Goal: Task Accomplishment & Management: Complete application form

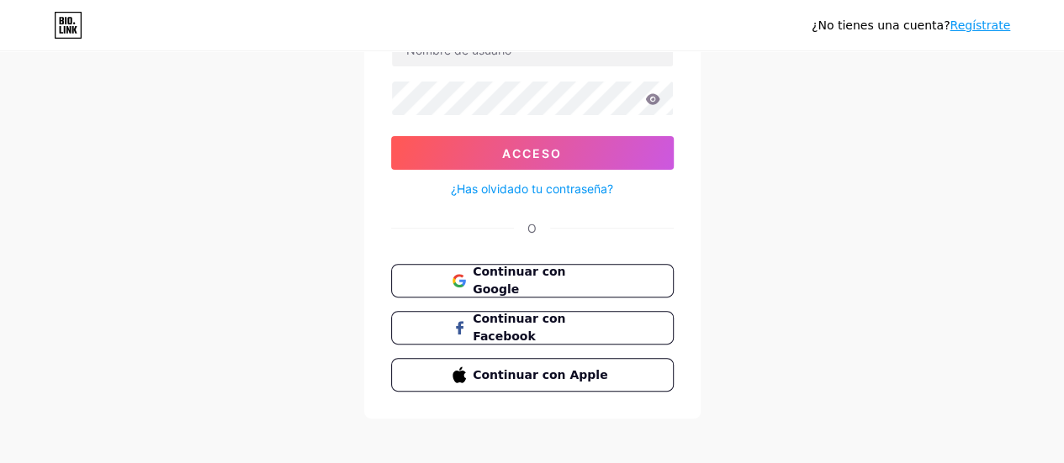
scroll to position [154, 0]
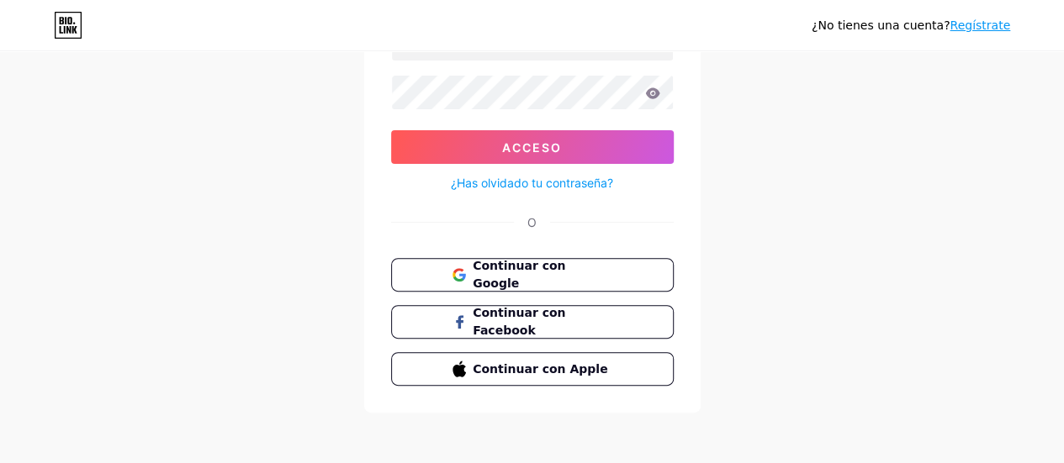
click at [995, 29] on font "Regístrate" at bounding box center [979, 24] width 61 height 13
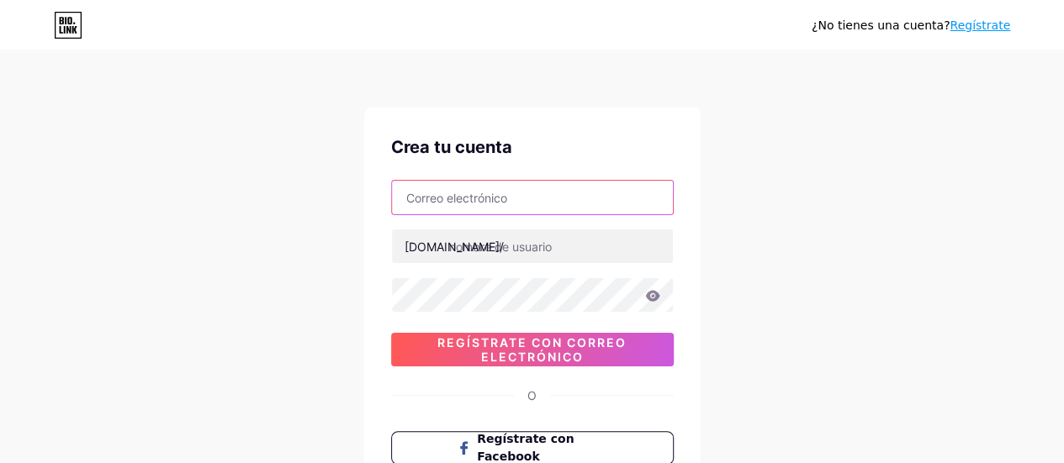
click at [426, 194] on input "text" at bounding box center [532, 198] width 281 height 34
type input "[EMAIL_ADDRESS][DOMAIN_NAME]"
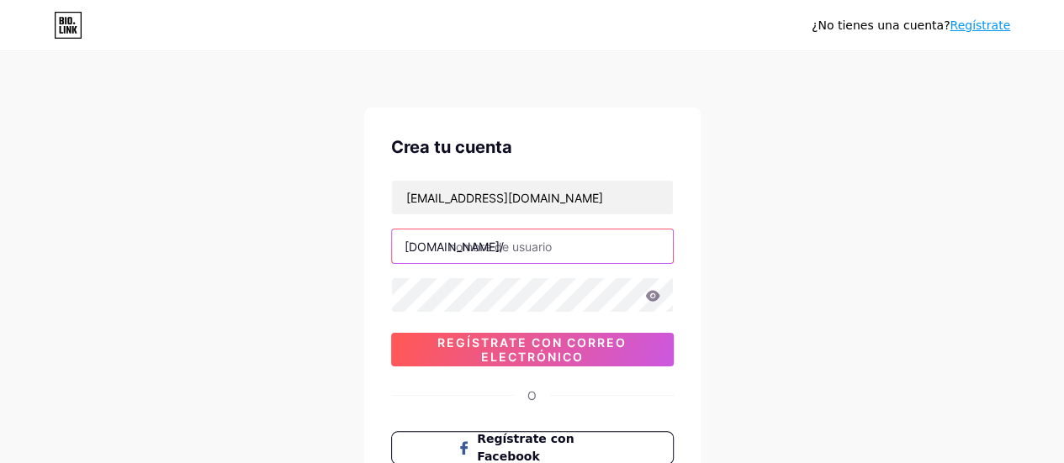
click at [467, 243] on input "text" at bounding box center [532, 247] width 281 height 34
type input "yamiledesings"
click at [647, 298] on icon at bounding box center [652, 295] width 14 height 11
click at [654, 298] on icon at bounding box center [652, 295] width 14 height 11
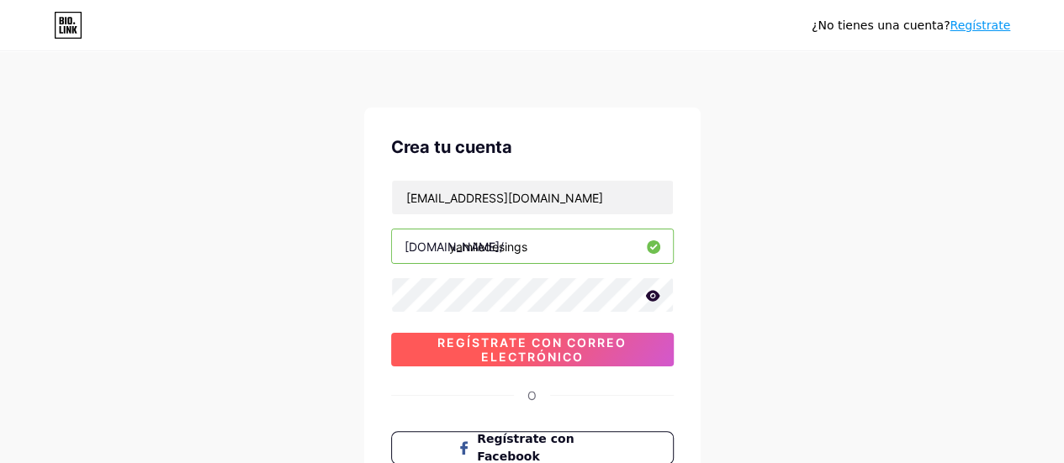
click at [527, 347] on font "Regístrate con correo electrónico" at bounding box center [531, 349] width 189 height 29
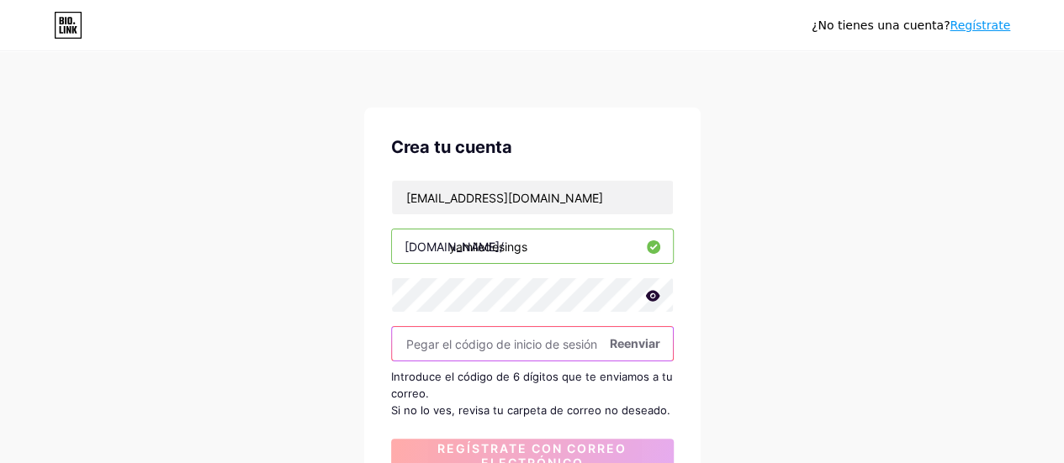
click at [419, 339] on input "text" at bounding box center [532, 344] width 281 height 34
paste input "288957"
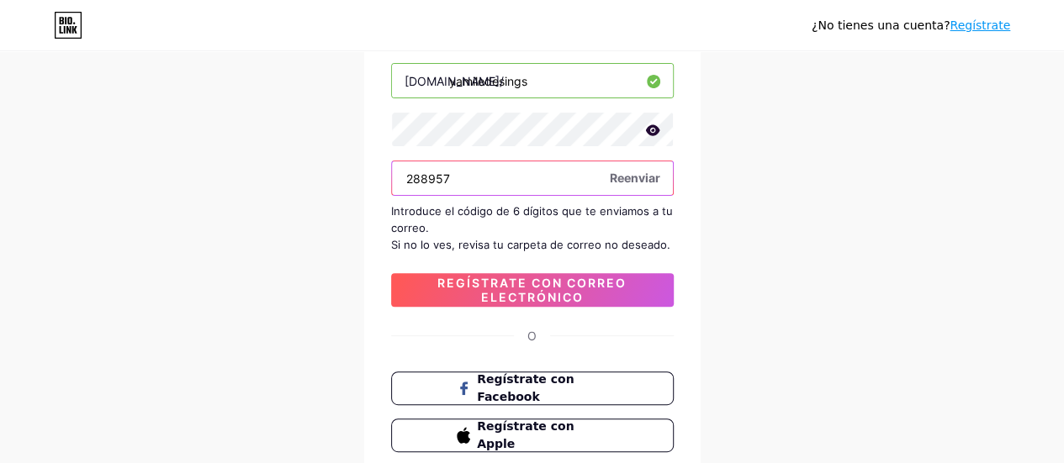
scroll to position [168, 0]
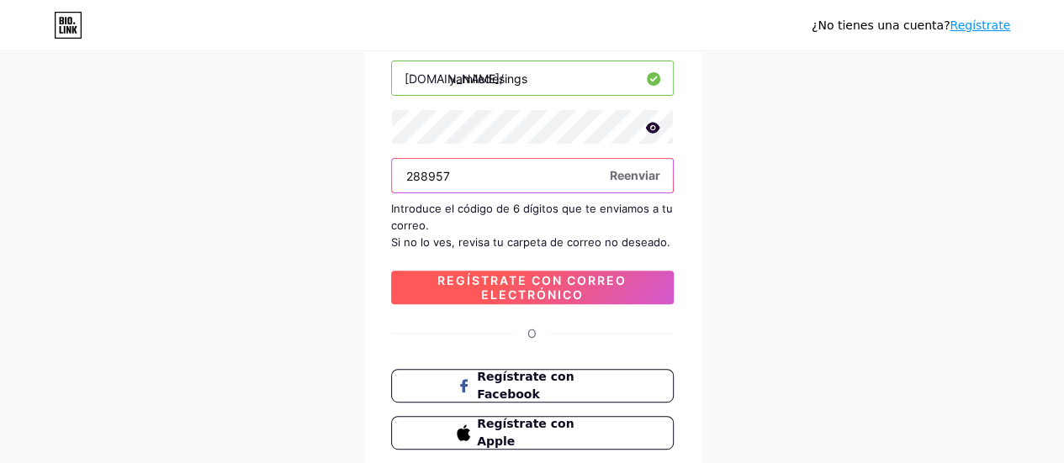
type input "288957"
click at [509, 288] on font "Regístrate con correo electrónico" at bounding box center [531, 287] width 189 height 29
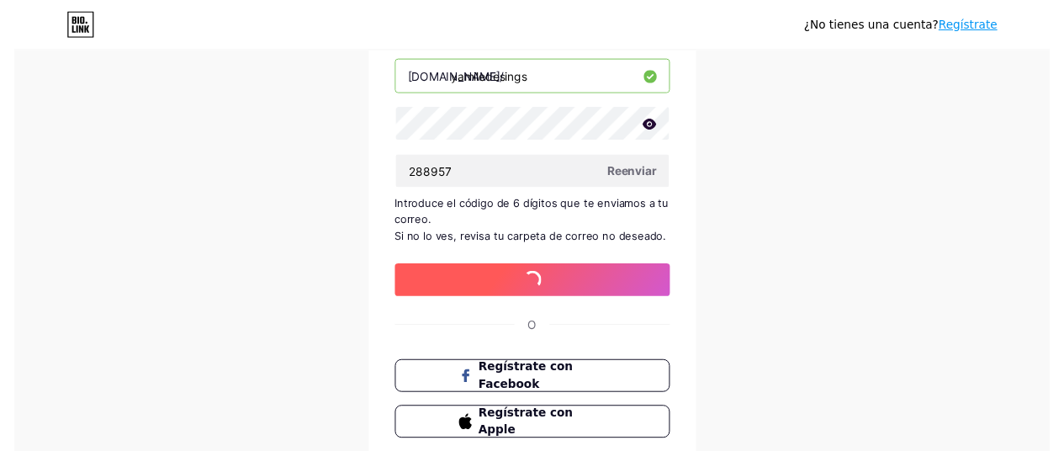
scroll to position [0, 0]
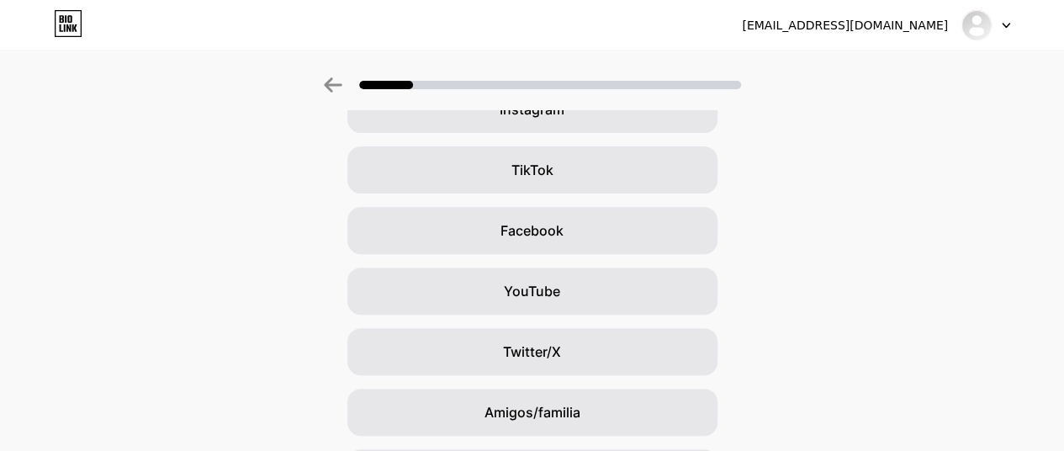
scroll to position [252, 0]
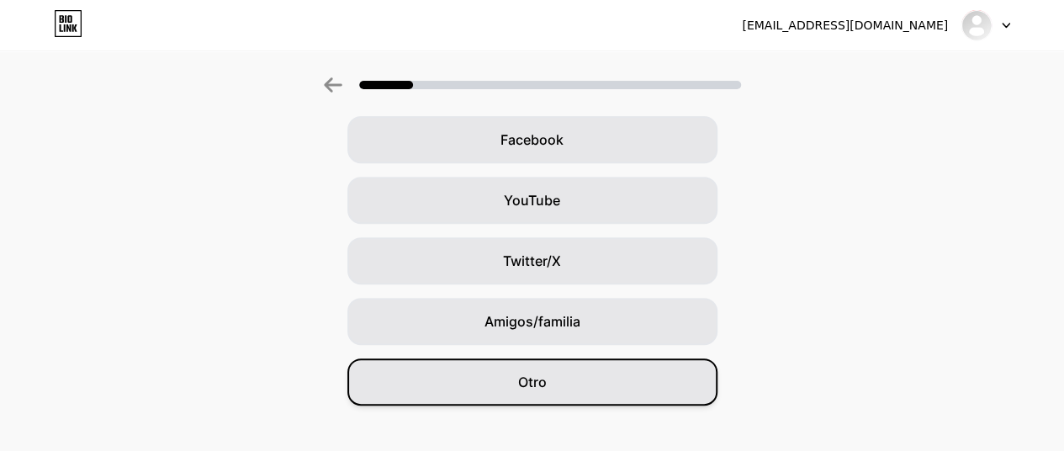
click at [546, 379] on font "Otro" at bounding box center [532, 381] width 29 height 17
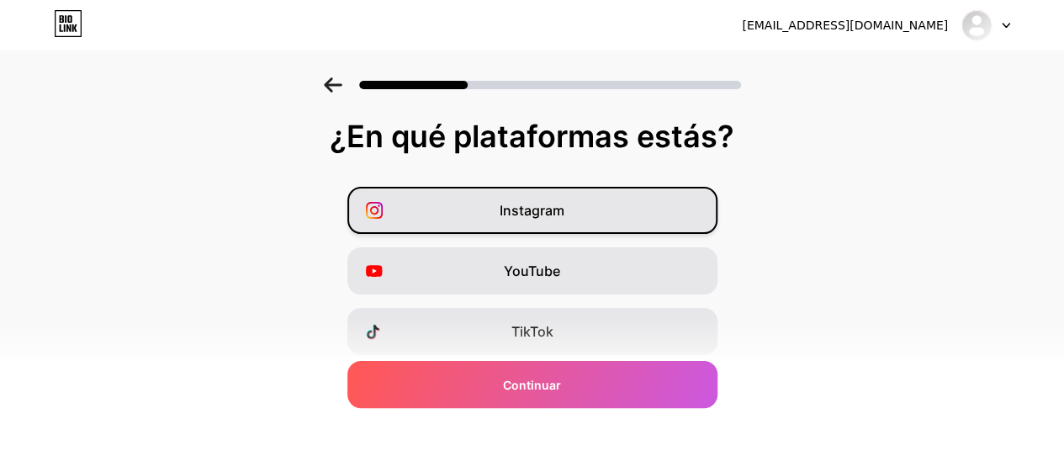
click at [514, 209] on font "Instagram" at bounding box center [531, 210] width 65 height 17
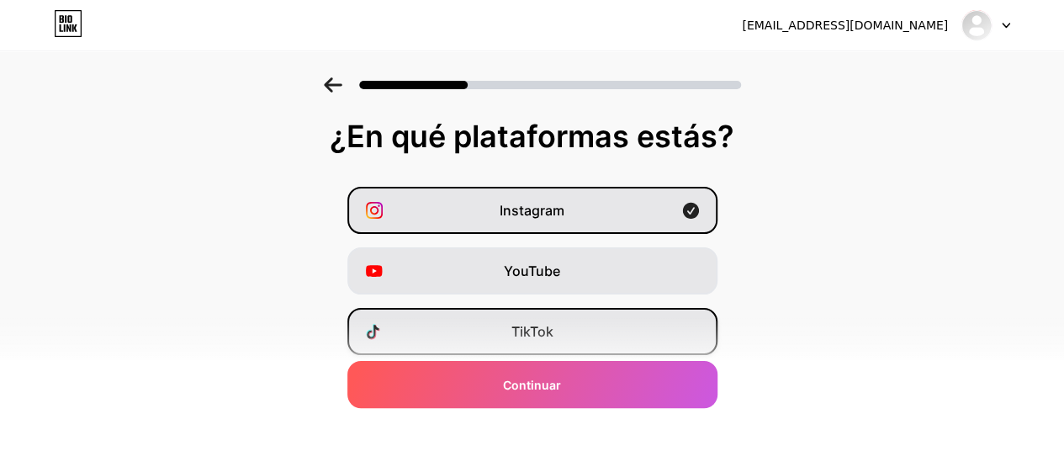
click at [515, 327] on div "TikTok" at bounding box center [532, 331] width 370 height 47
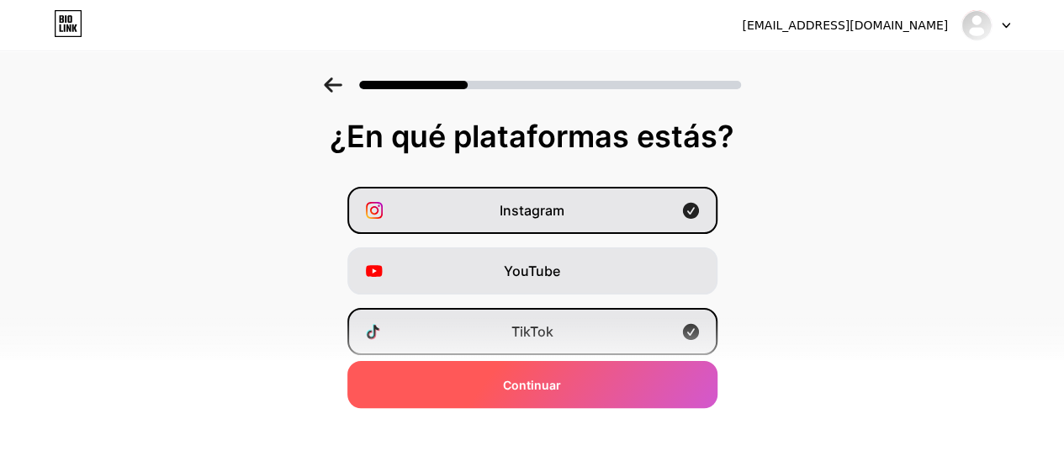
click at [525, 391] on font "Continuar" at bounding box center [532, 385] width 58 height 14
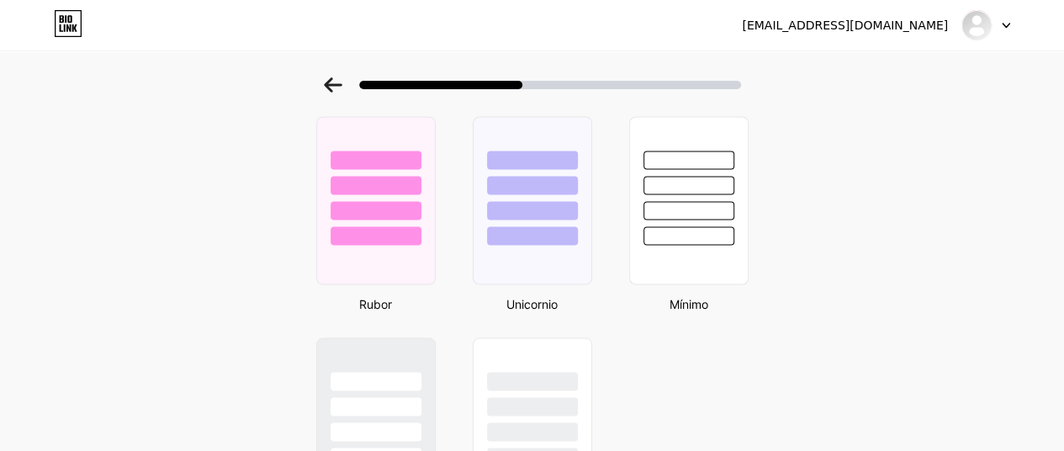
scroll to position [1429, 0]
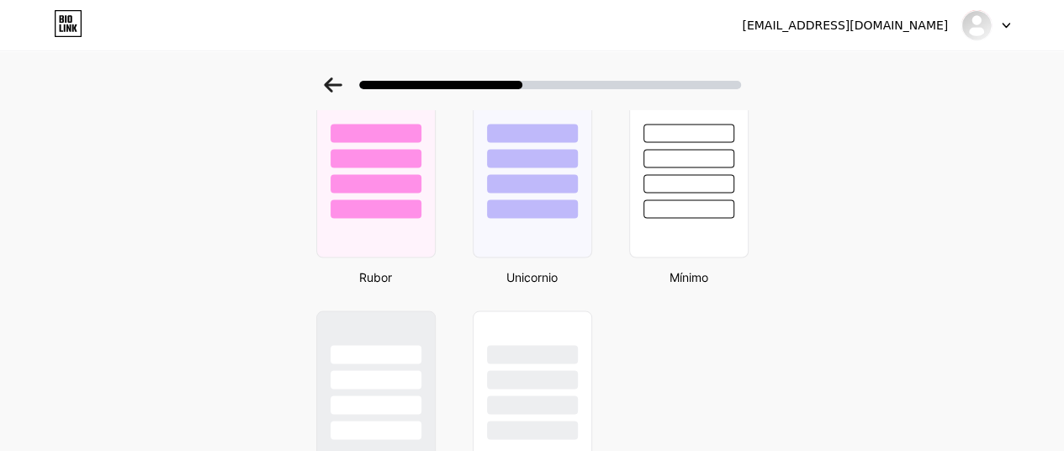
click at [347, 167] on div at bounding box center [375, 157] width 93 height 19
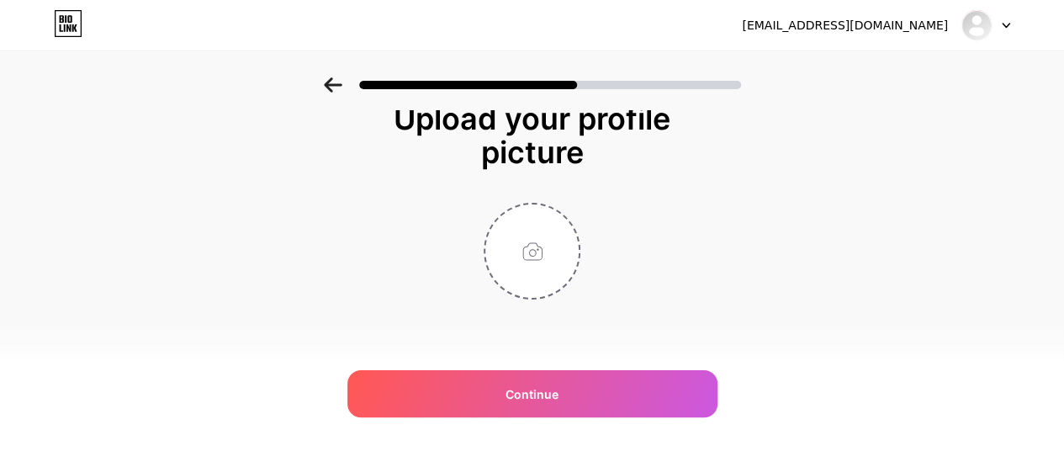
scroll to position [0, 0]
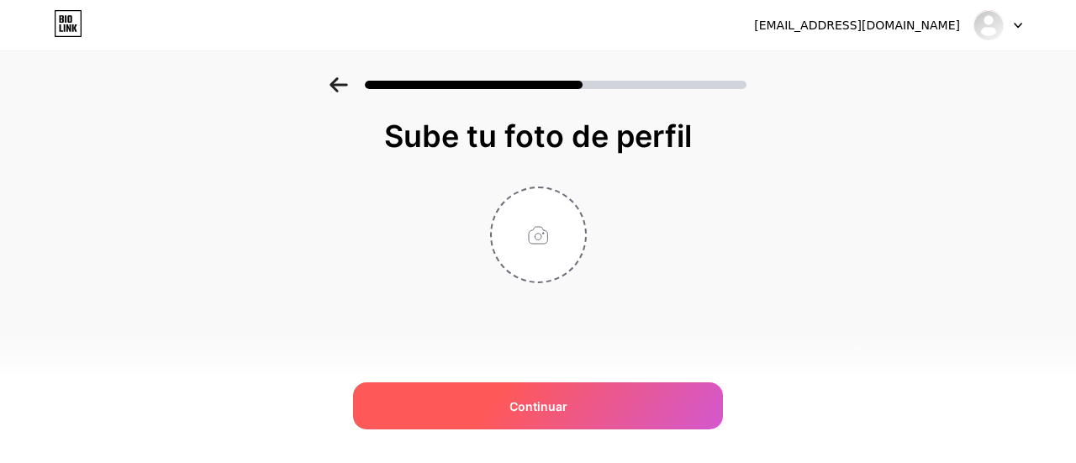
click at [536, 414] on span "Continuar" at bounding box center [538, 407] width 58 height 18
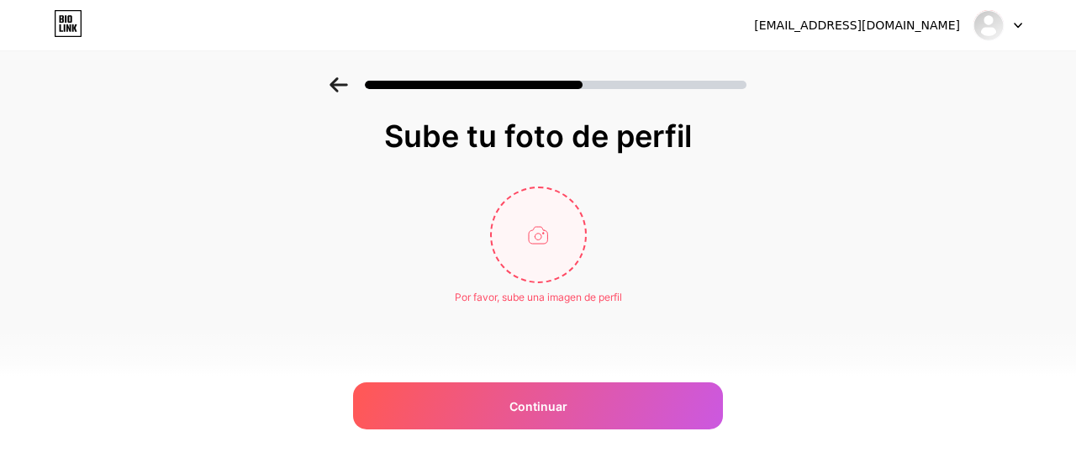
click at [538, 235] on input "file" at bounding box center [538, 234] width 93 height 93
type input "C:\fakepath\01.jpg"
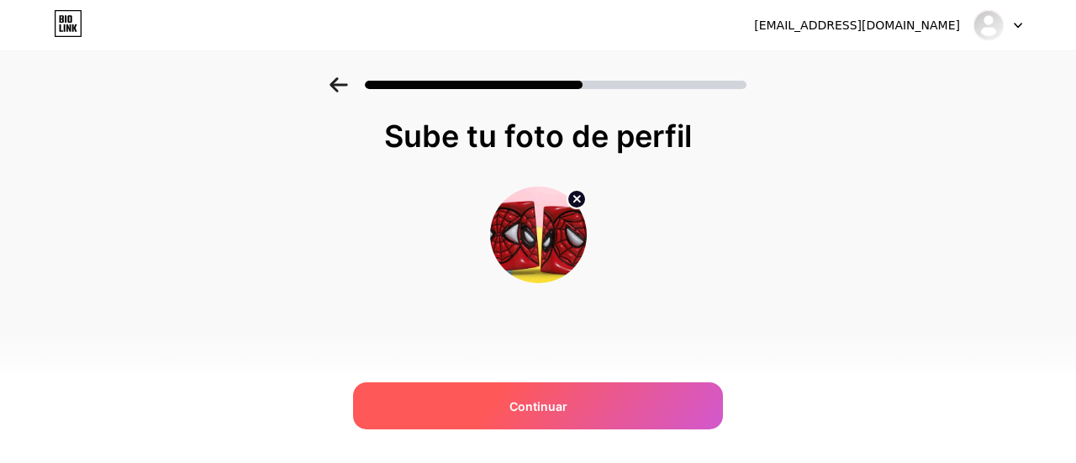
click at [535, 404] on font "Continuar" at bounding box center [538, 406] width 58 height 14
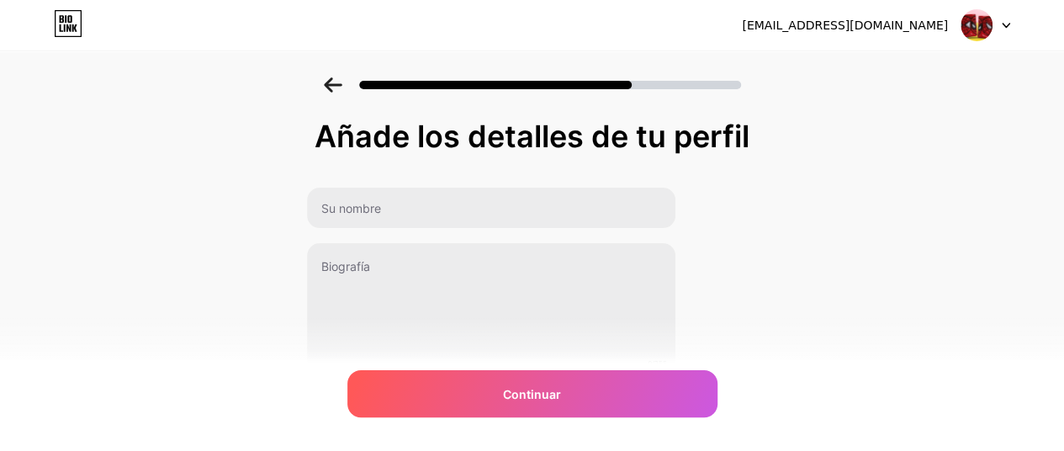
click at [1003, 23] on icon at bounding box center [1005, 26] width 8 height 6
click at [935, 194] on div "Añade los detalles de tu perfil 0/255 Continuar Error" at bounding box center [532, 269] width 1064 height 384
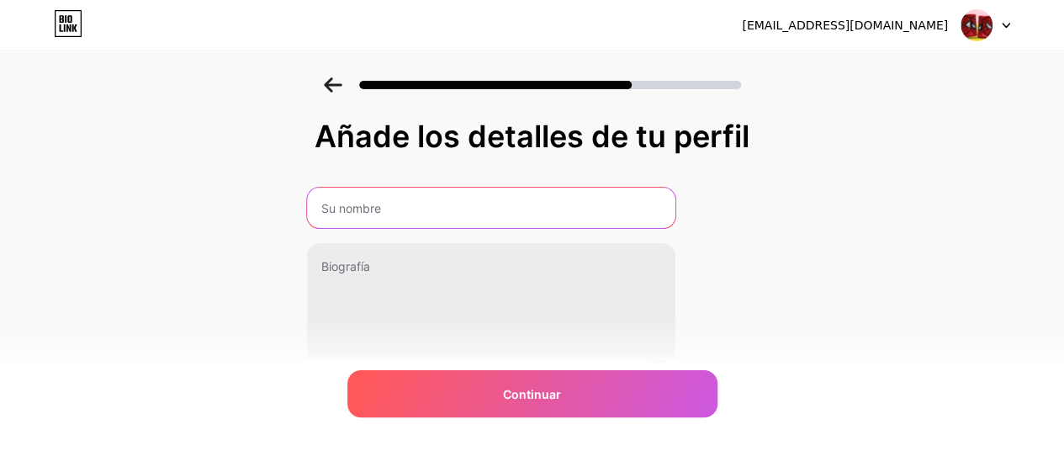
click at [356, 192] on input "text" at bounding box center [491, 207] width 368 height 40
type input "[PERSON_NAME]"
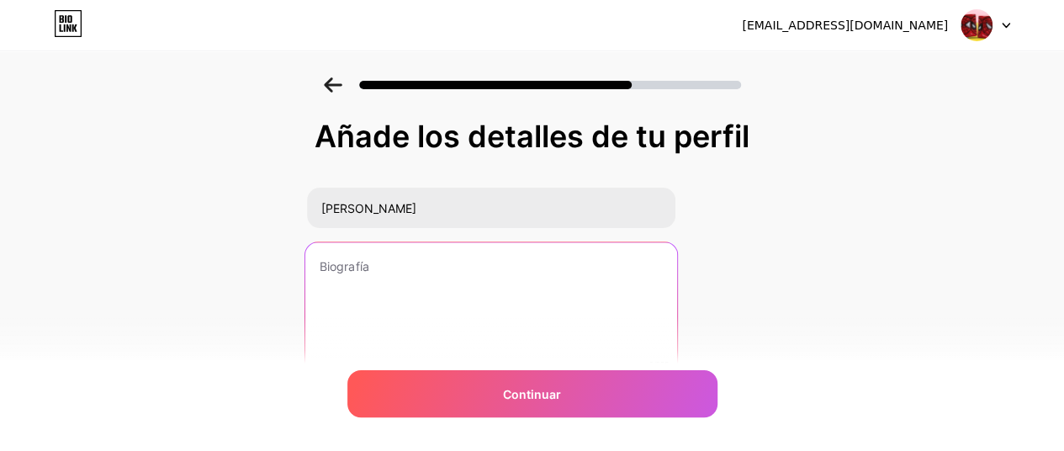
click at [356, 290] on textarea at bounding box center [491, 310] width 372 height 137
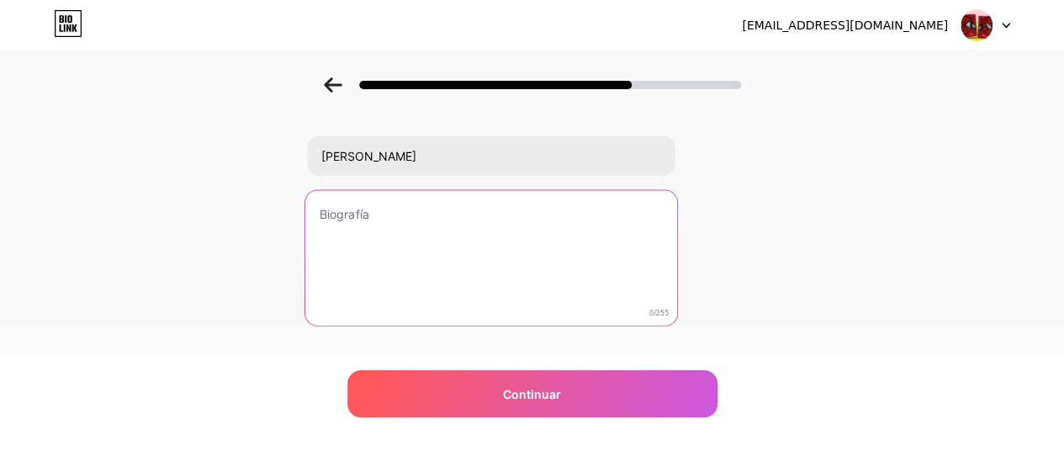
scroll to position [77, 0]
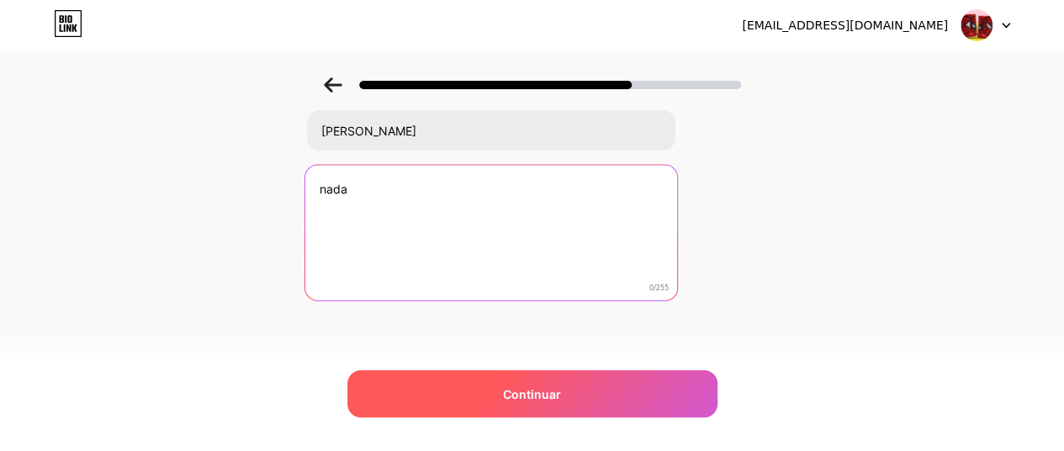
type textarea "nada"
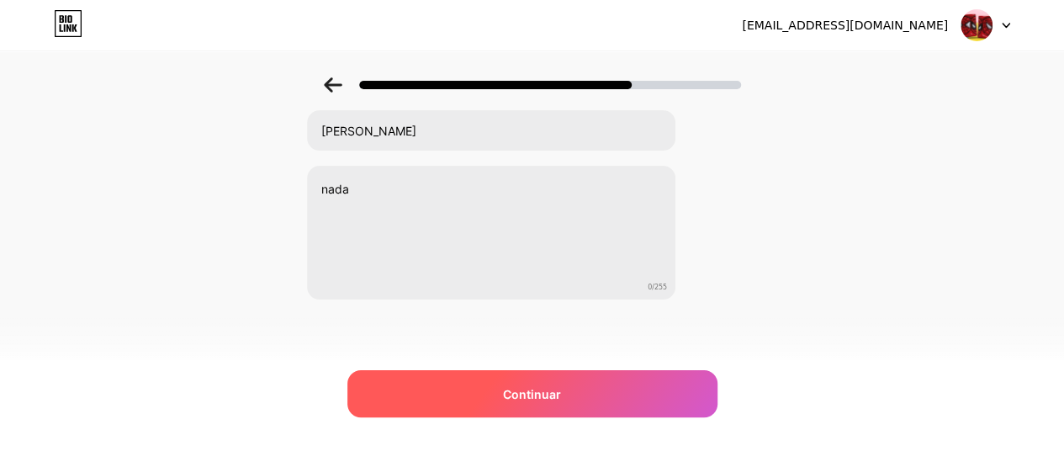
click at [561, 391] on font "Continuar" at bounding box center [532, 394] width 58 height 14
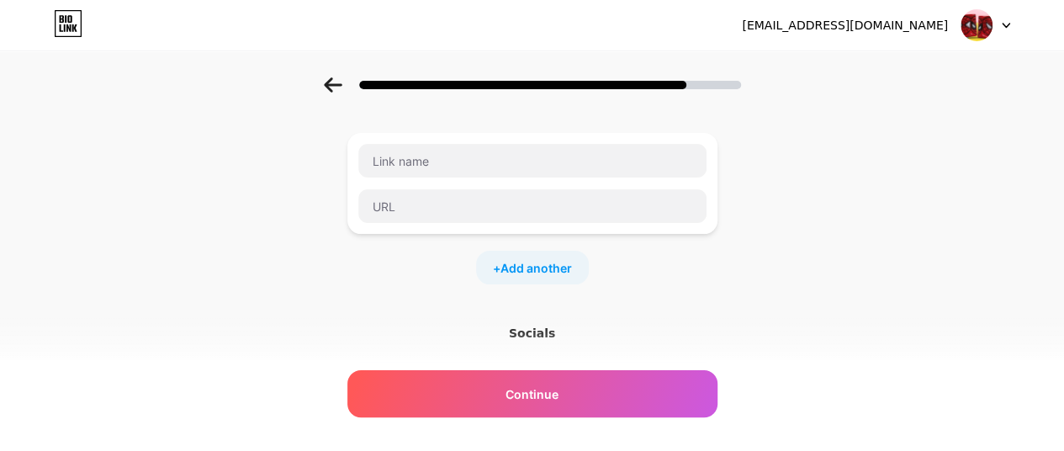
scroll to position [0, 0]
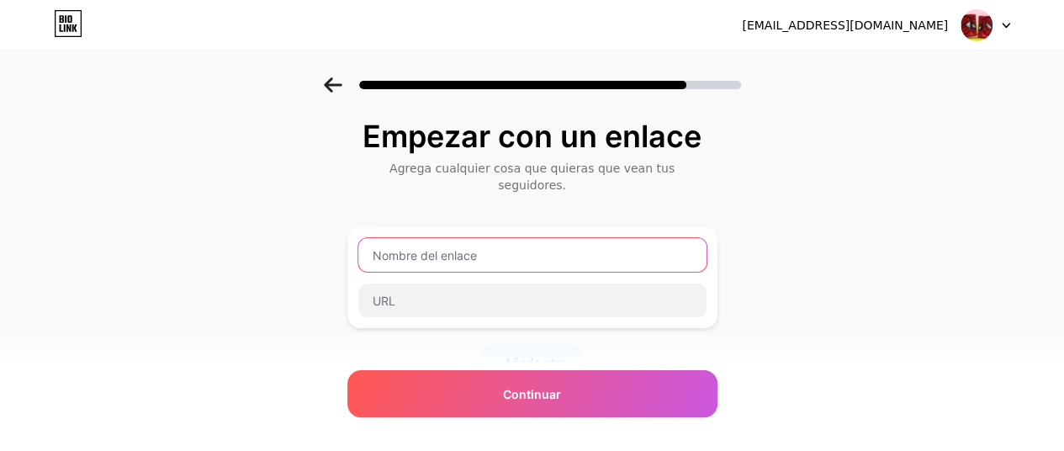
click at [395, 238] on input "text" at bounding box center [532, 255] width 348 height 34
click at [405, 241] on input "text" at bounding box center [532, 255] width 348 height 34
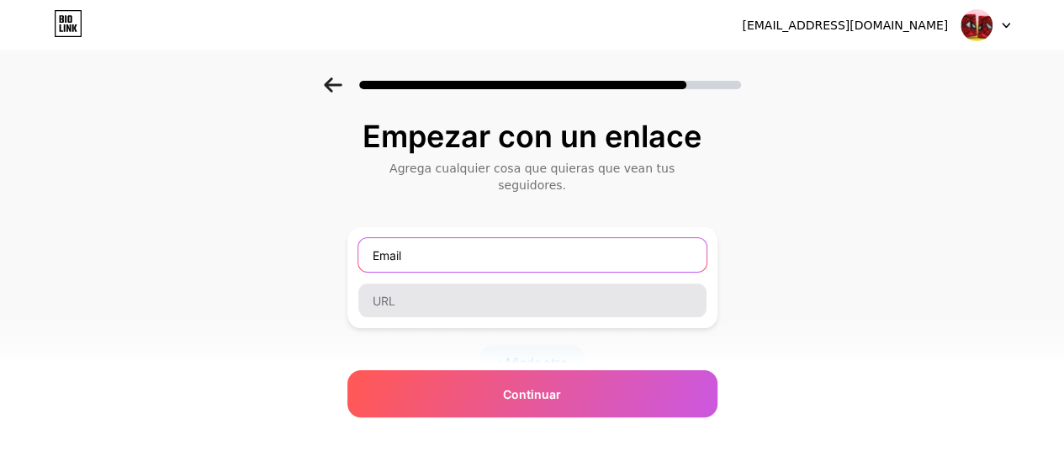
type input "Email"
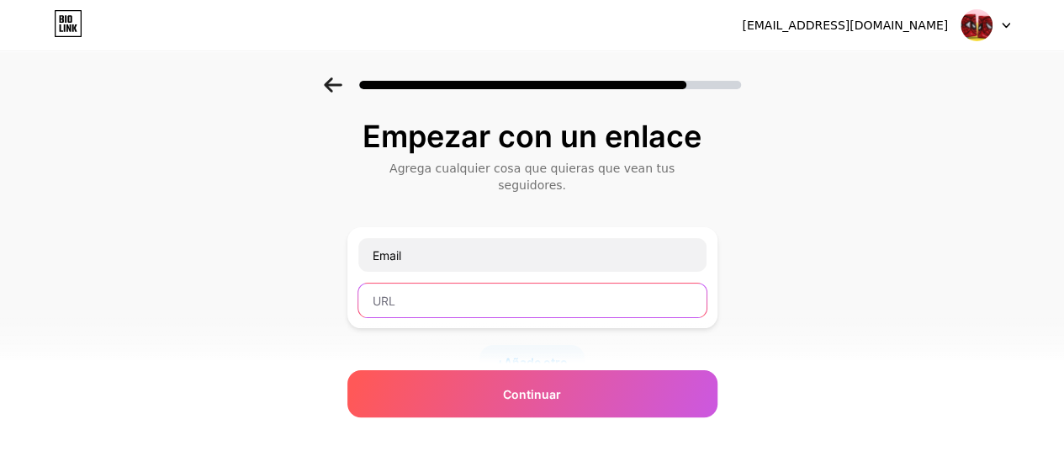
click at [402, 283] on input "text" at bounding box center [532, 300] width 348 height 34
paste input "[EMAIL_ADDRESS][DOMAIN_NAME]"
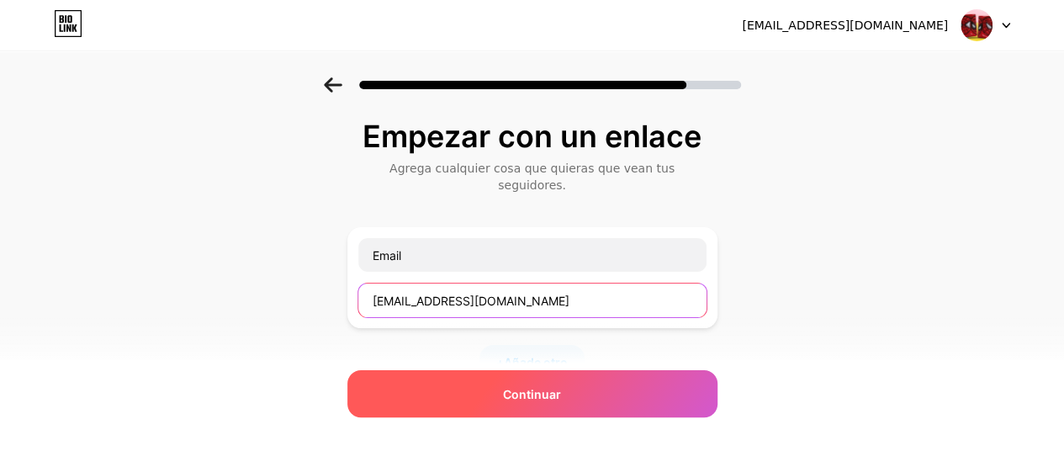
type input "[EMAIL_ADDRESS][DOMAIN_NAME]"
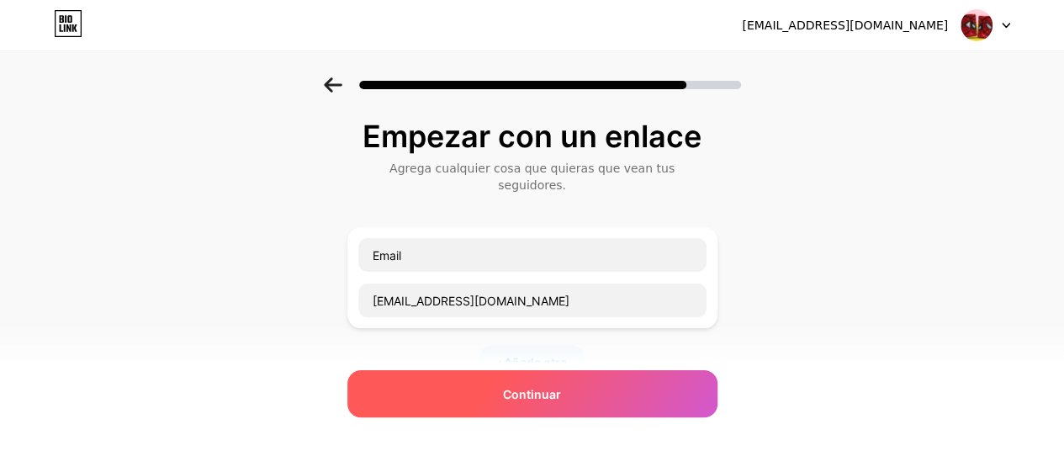
click at [525, 402] on span "Continuar" at bounding box center [532, 394] width 58 height 18
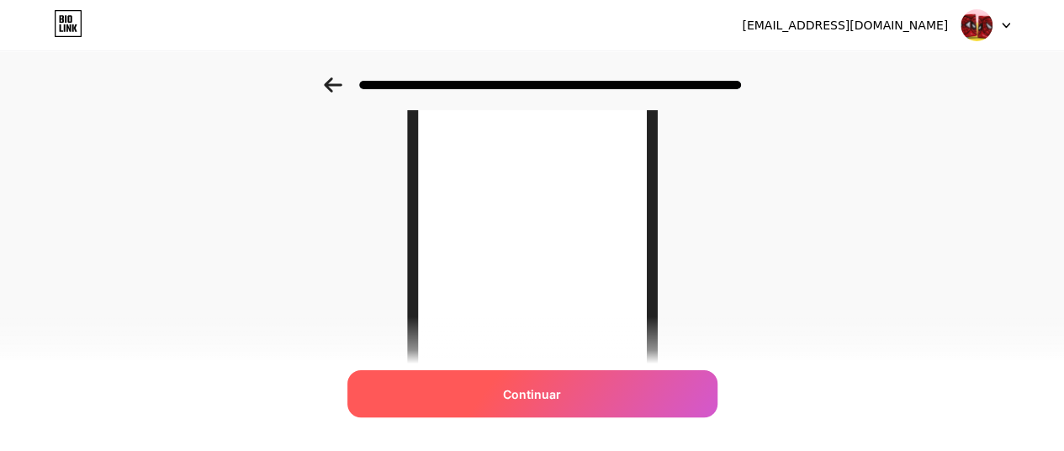
scroll to position [168, 0]
click at [528, 399] on font "Continuar" at bounding box center [532, 394] width 58 height 14
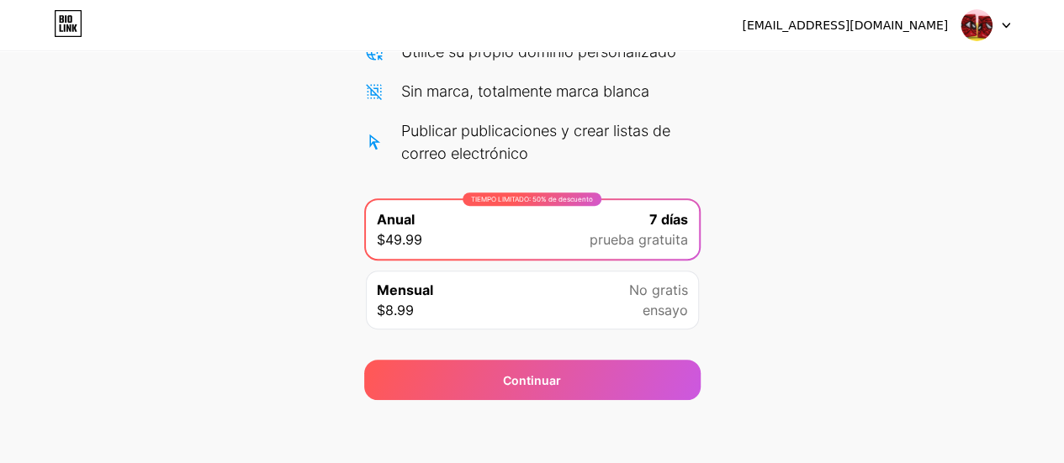
scroll to position [257, 0]
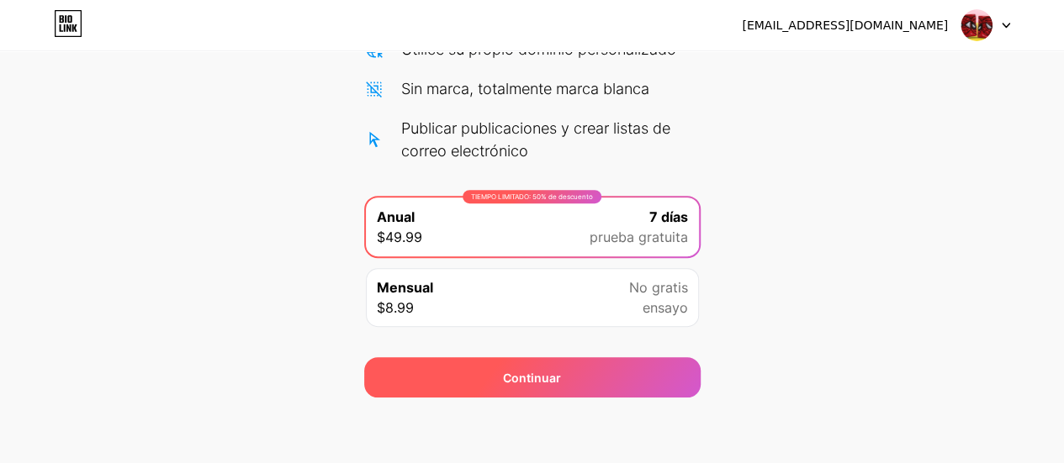
click at [512, 373] on font "Continuar" at bounding box center [532, 378] width 58 height 14
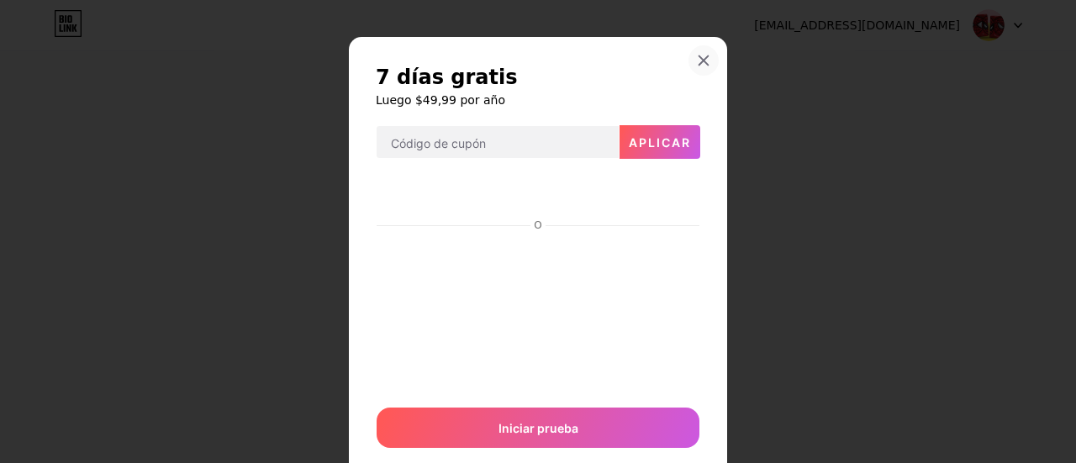
click at [705, 59] on div at bounding box center [704, 60] width 30 height 30
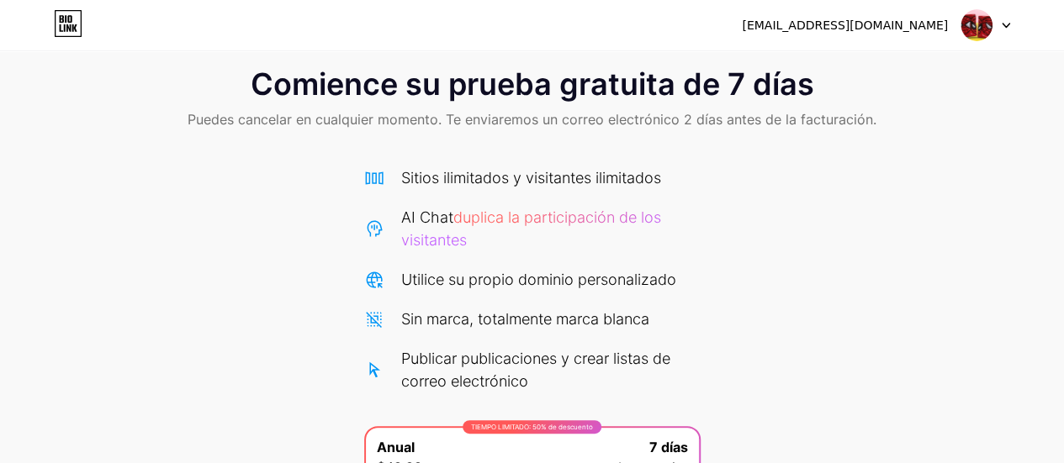
scroll to position [0, 0]
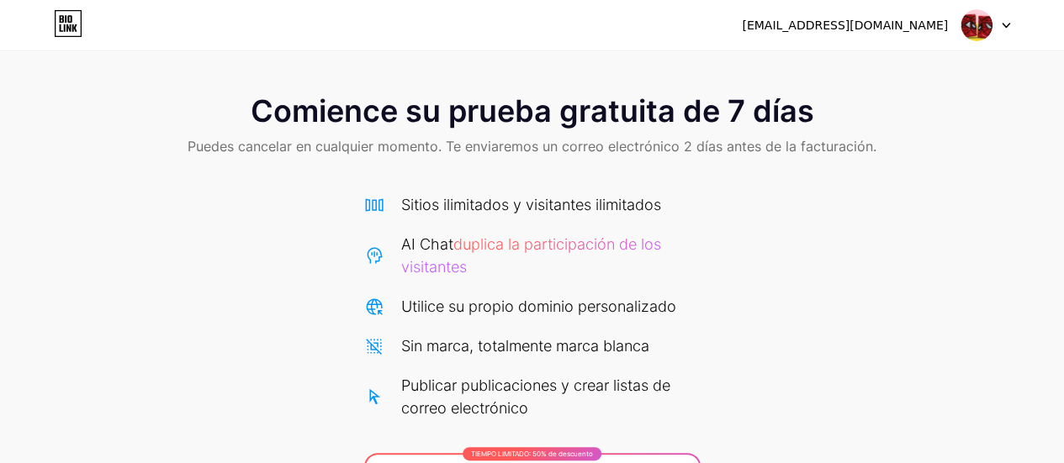
click at [1003, 21] on div at bounding box center [985, 25] width 49 height 30
click at [856, 65] on font "Cerrar sesión" at bounding box center [856, 68] width 79 height 14
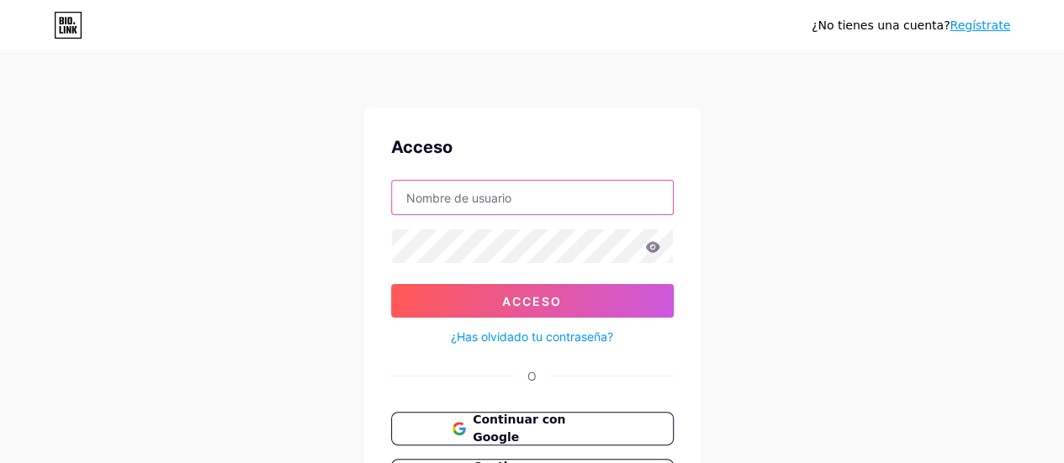
type input "[EMAIL_ADDRESS][DOMAIN_NAME]"
